Goal: Communication & Community: Participate in discussion

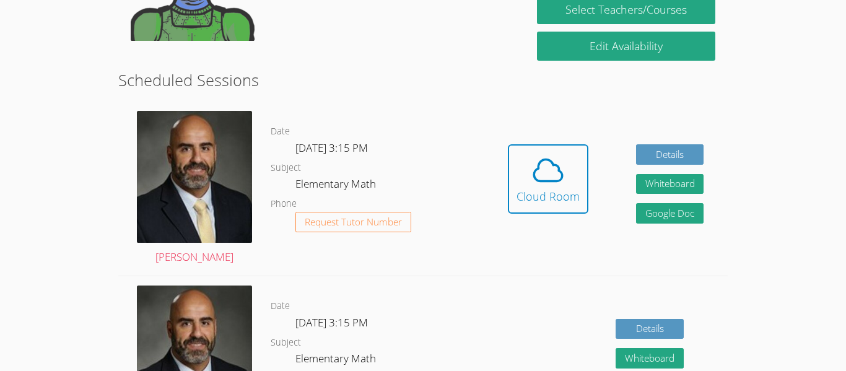
scroll to position [290, 0]
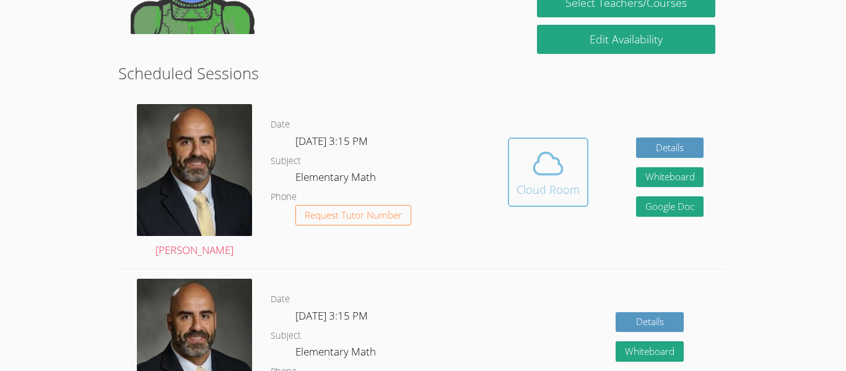
click at [565, 189] on div "Cloud Room" at bounding box center [547, 189] width 63 height 17
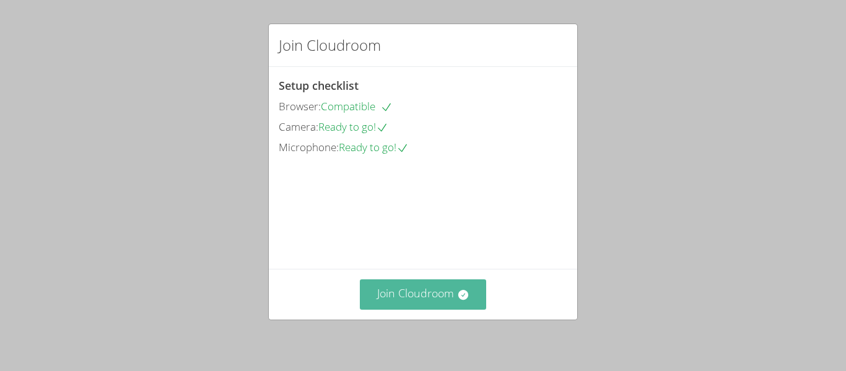
click at [420, 290] on button "Join Cloudroom" at bounding box center [423, 294] width 127 height 30
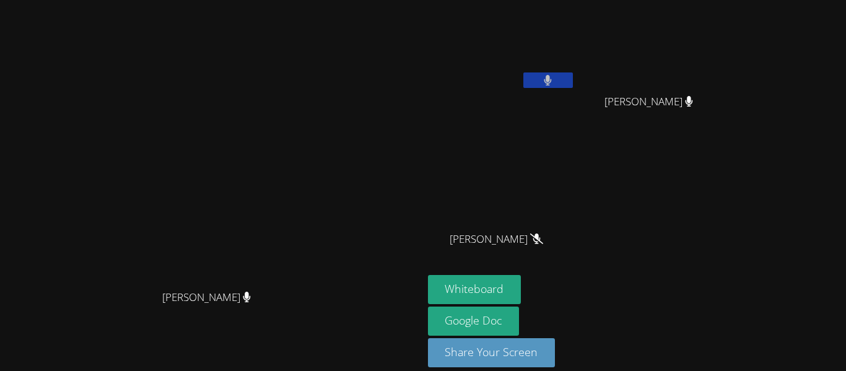
click at [552, 80] on icon at bounding box center [548, 80] width 8 height 11
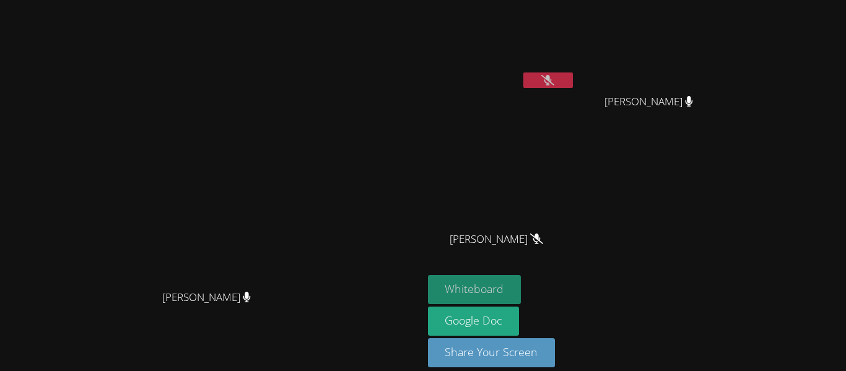
click at [521, 287] on button "Whiteboard" at bounding box center [474, 289] width 93 height 29
click at [573, 77] on button at bounding box center [548, 79] width 50 height 15
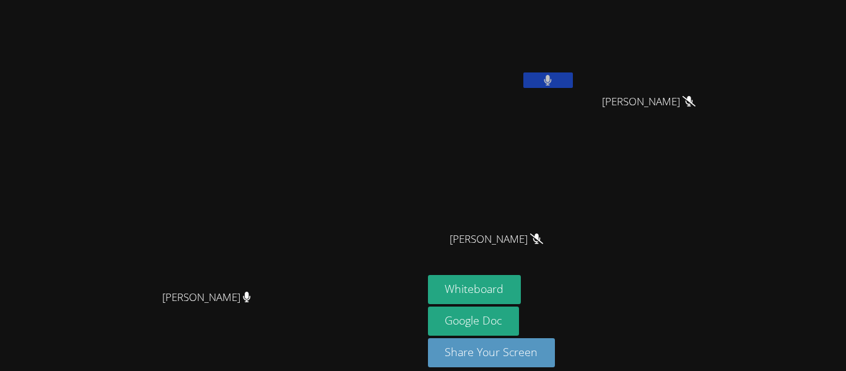
click at [573, 77] on button at bounding box center [548, 79] width 50 height 15
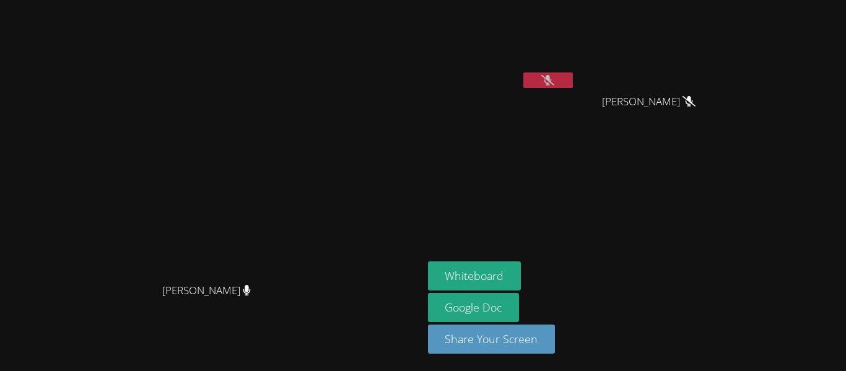
click at [554, 80] on icon at bounding box center [547, 80] width 13 height 11
click at [573, 80] on button at bounding box center [548, 79] width 50 height 15
click at [573, 77] on button at bounding box center [548, 79] width 50 height 15
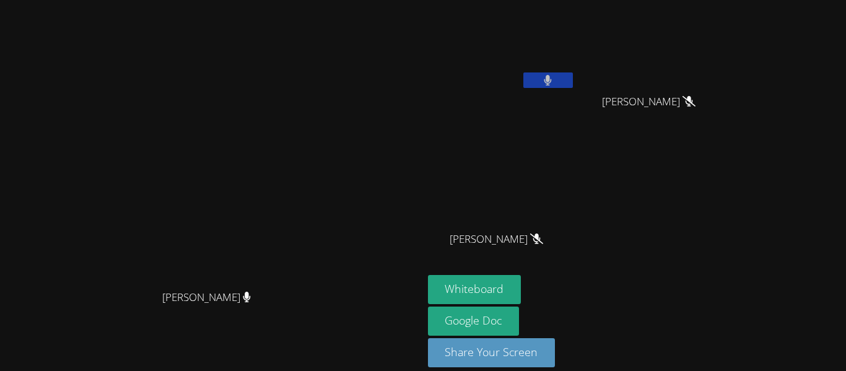
click at [573, 77] on button at bounding box center [548, 79] width 50 height 15
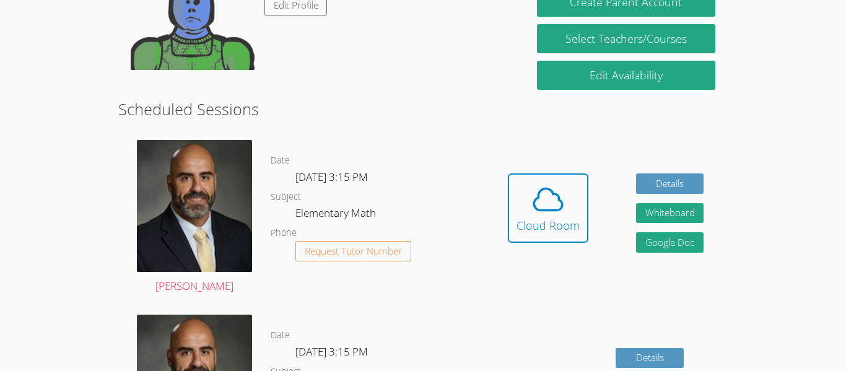
scroll to position [258, 0]
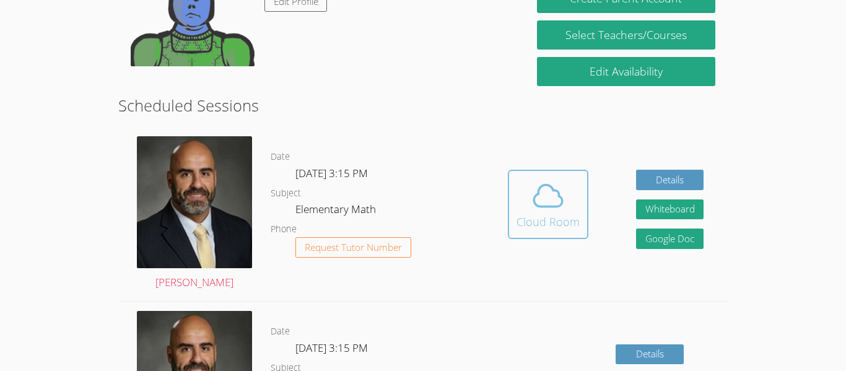
click at [539, 230] on div "Cloud Room" at bounding box center [547, 221] width 63 height 17
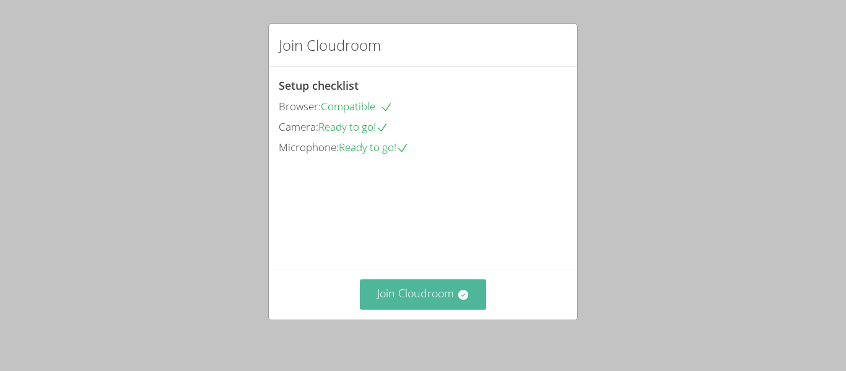
click at [433, 295] on button "Join Cloudroom" at bounding box center [423, 294] width 127 height 30
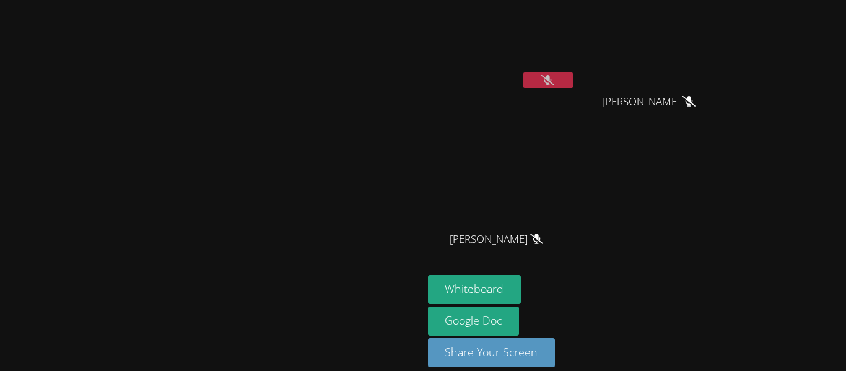
click at [573, 75] on button at bounding box center [548, 79] width 50 height 15
click at [573, 87] on button at bounding box center [548, 79] width 50 height 15
click at [537, 100] on aside "Paige Longmire Ashanti Howard Ashanti Howard Richard Dominguez Richard Domingue…" at bounding box center [578, 192] width 310 height 384
click at [554, 80] on icon at bounding box center [547, 80] width 13 height 11
click at [573, 79] on button at bounding box center [548, 79] width 50 height 15
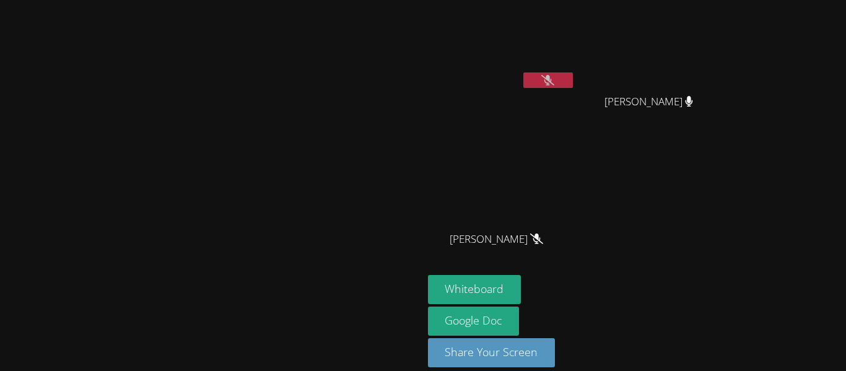
click at [554, 76] on icon at bounding box center [547, 80] width 13 height 11
click at [573, 76] on button at bounding box center [548, 79] width 50 height 15
click at [554, 77] on icon at bounding box center [547, 80] width 13 height 11
click at [552, 77] on icon at bounding box center [547, 80] width 7 height 11
click at [573, 77] on button at bounding box center [548, 79] width 50 height 15
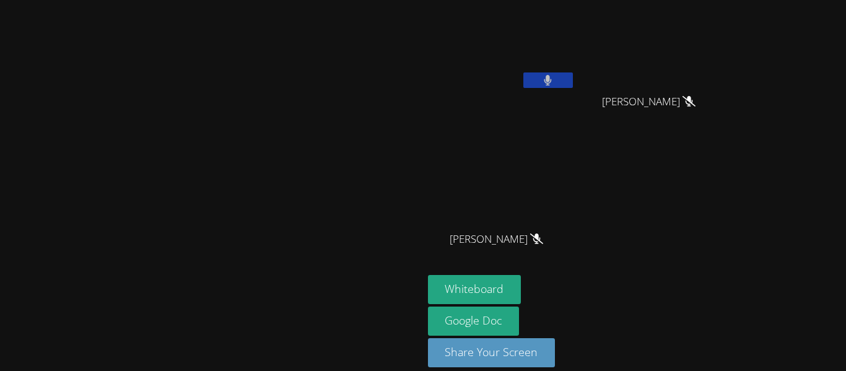
click at [552, 77] on icon at bounding box center [548, 80] width 8 height 11
click at [573, 76] on button at bounding box center [548, 79] width 50 height 15
click at [573, 77] on button at bounding box center [548, 79] width 50 height 15
click at [573, 75] on button at bounding box center [548, 79] width 50 height 15
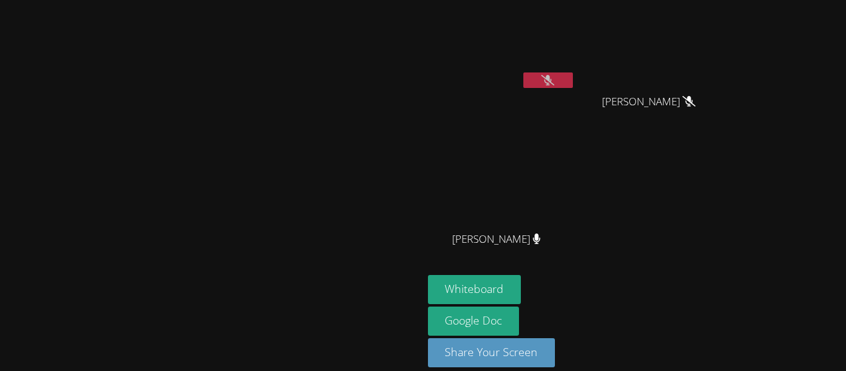
click at [573, 75] on button at bounding box center [548, 79] width 50 height 15
click at [554, 80] on icon at bounding box center [547, 80] width 13 height 11
click at [573, 85] on button at bounding box center [548, 79] width 50 height 15
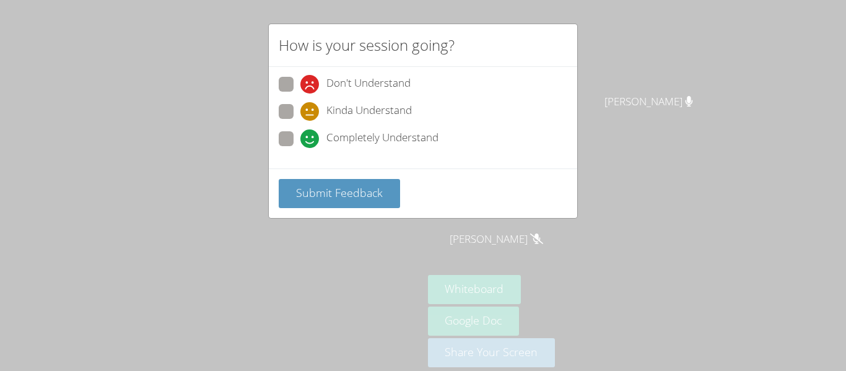
click at [300, 148] on span at bounding box center [300, 148] width 0 height 0
click at [300, 133] on input "Completely Understand" at bounding box center [305, 136] width 11 height 11
radio input "true"
